Goal: Task Accomplishment & Management: Manage account settings

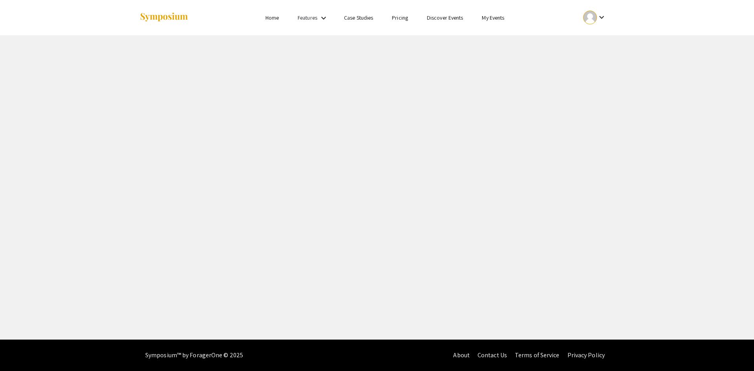
click at [602, 15] on mat-icon "keyboard_arrow_down" at bounding box center [601, 17] width 9 height 9
click at [601, 55] on button "My Submissions" at bounding box center [599, 57] width 48 height 19
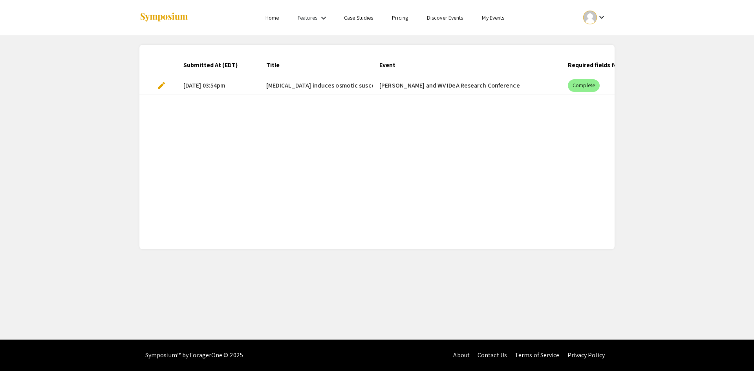
click at [309, 81] on span "[MEDICAL_DATA] induces osmotic susceptibility and synergizes with antibiotics t…" at bounding box center [407, 85] width 282 height 9
click at [165, 84] on span "edit" at bounding box center [161, 85] width 9 height 9
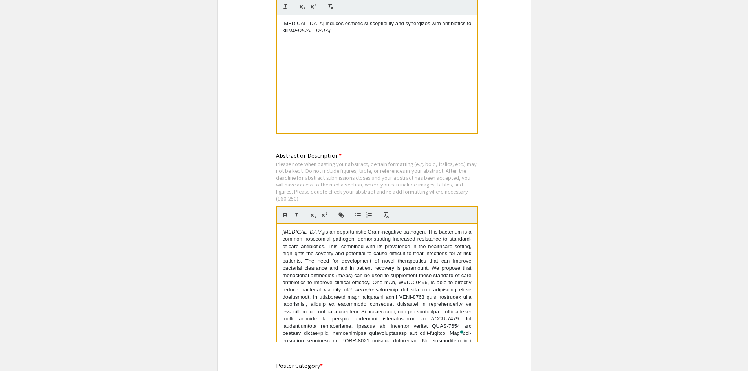
scroll to position [80, 0]
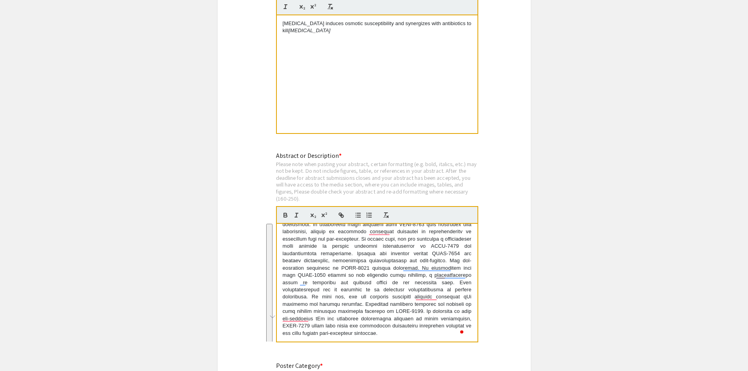
drag, startPoint x: 282, startPoint y: 223, endPoint x: 437, endPoint y: 357, distance: 204.6
copy p "[MEDICAL_DATA] is an opportunistic Gram-negative pathogen. This bacterium is a …"
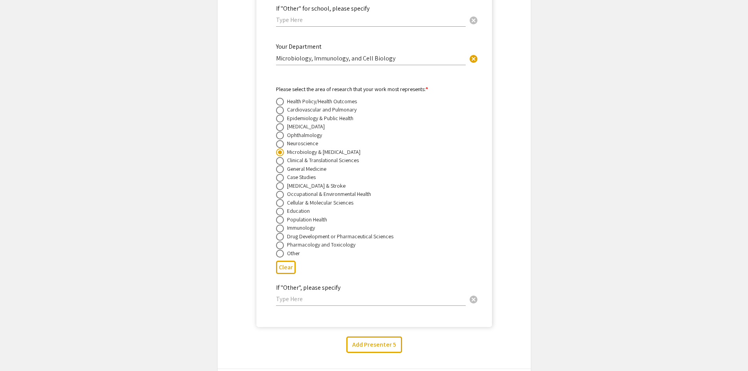
scroll to position [4043, 0]
